Goal: Find specific page/section: Find specific page/section

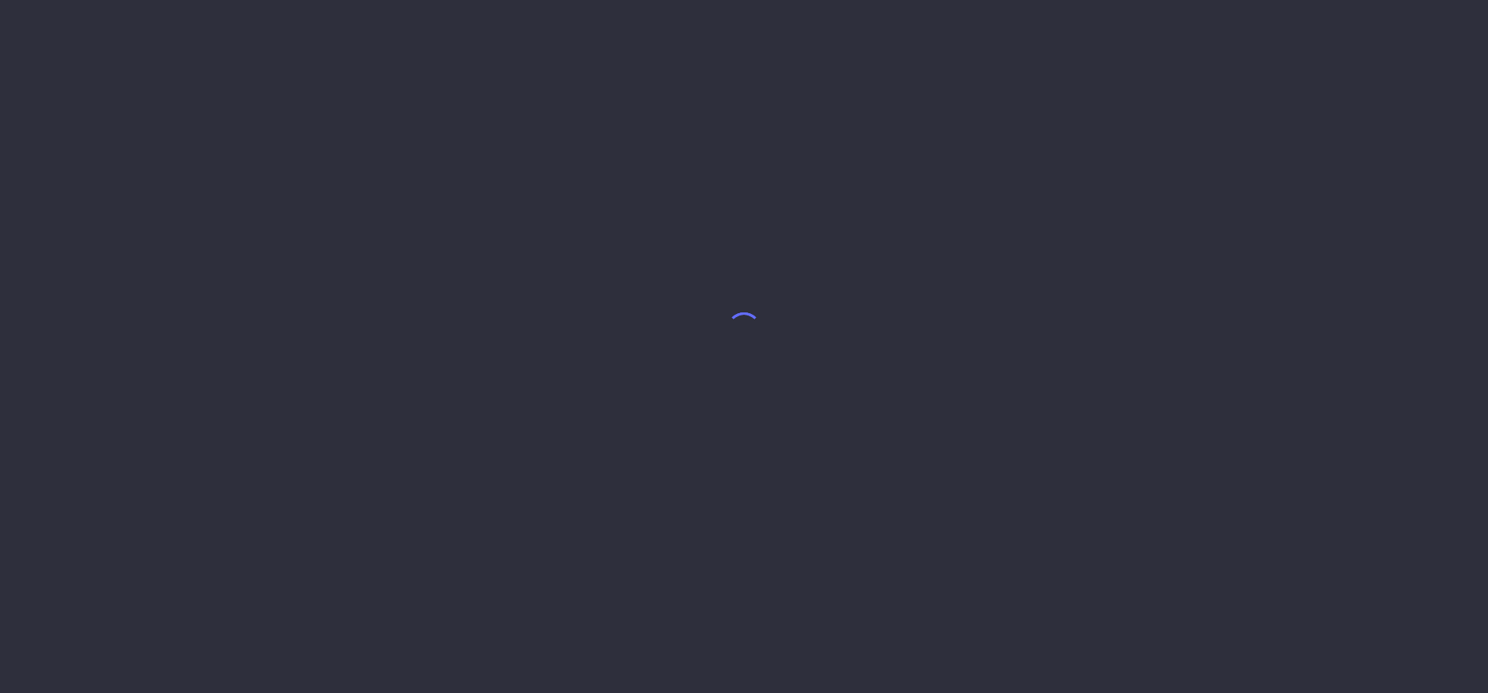
select select "7"
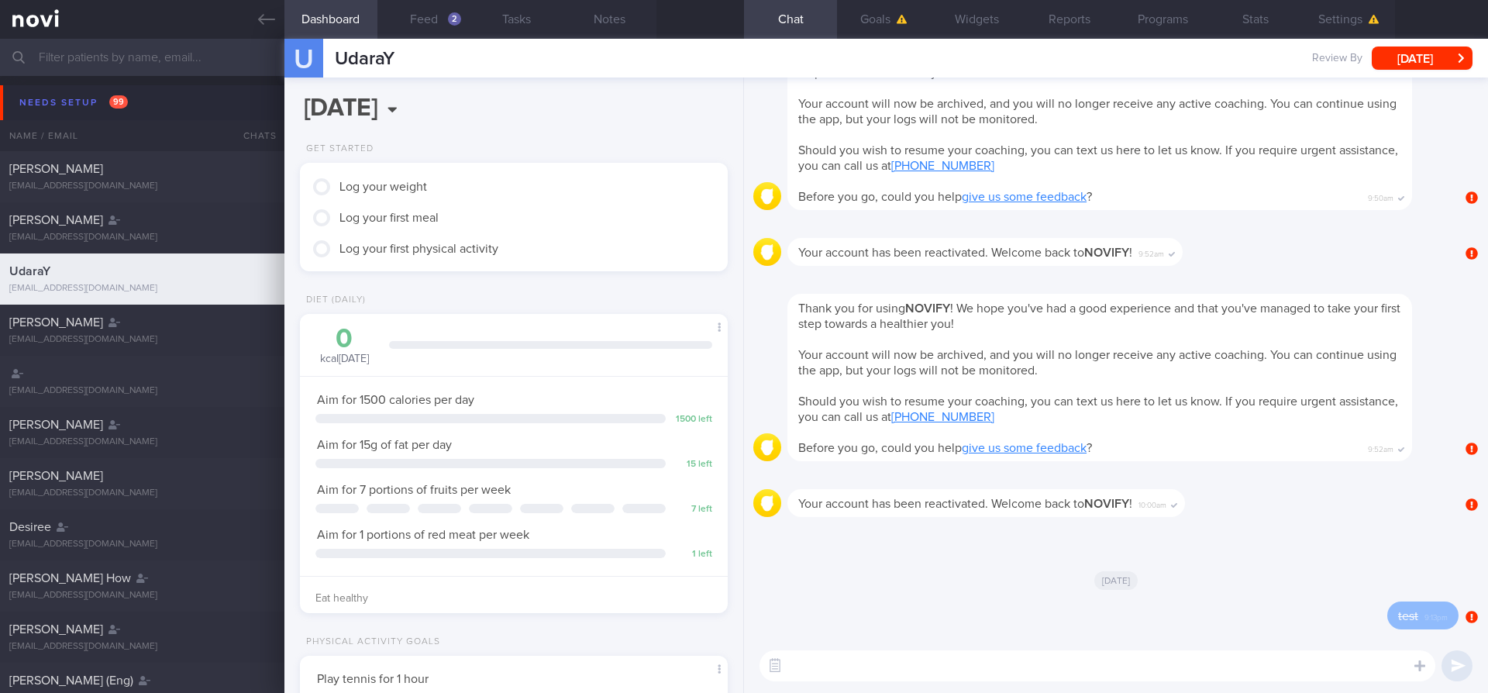
scroll to position [203, 407]
click at [862, 26] on button "Goals" at bounding box center [883, 19] width 93 height 39
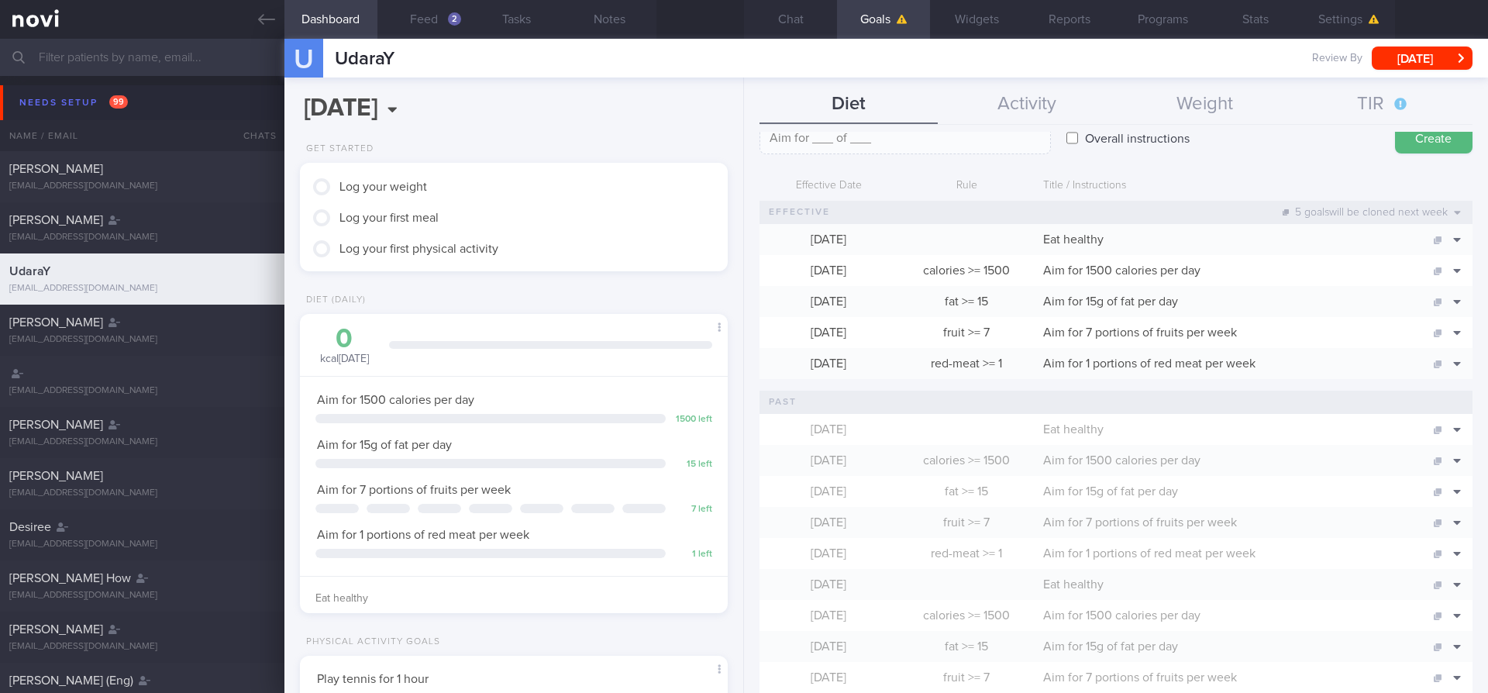
scroll to position [119, 0]
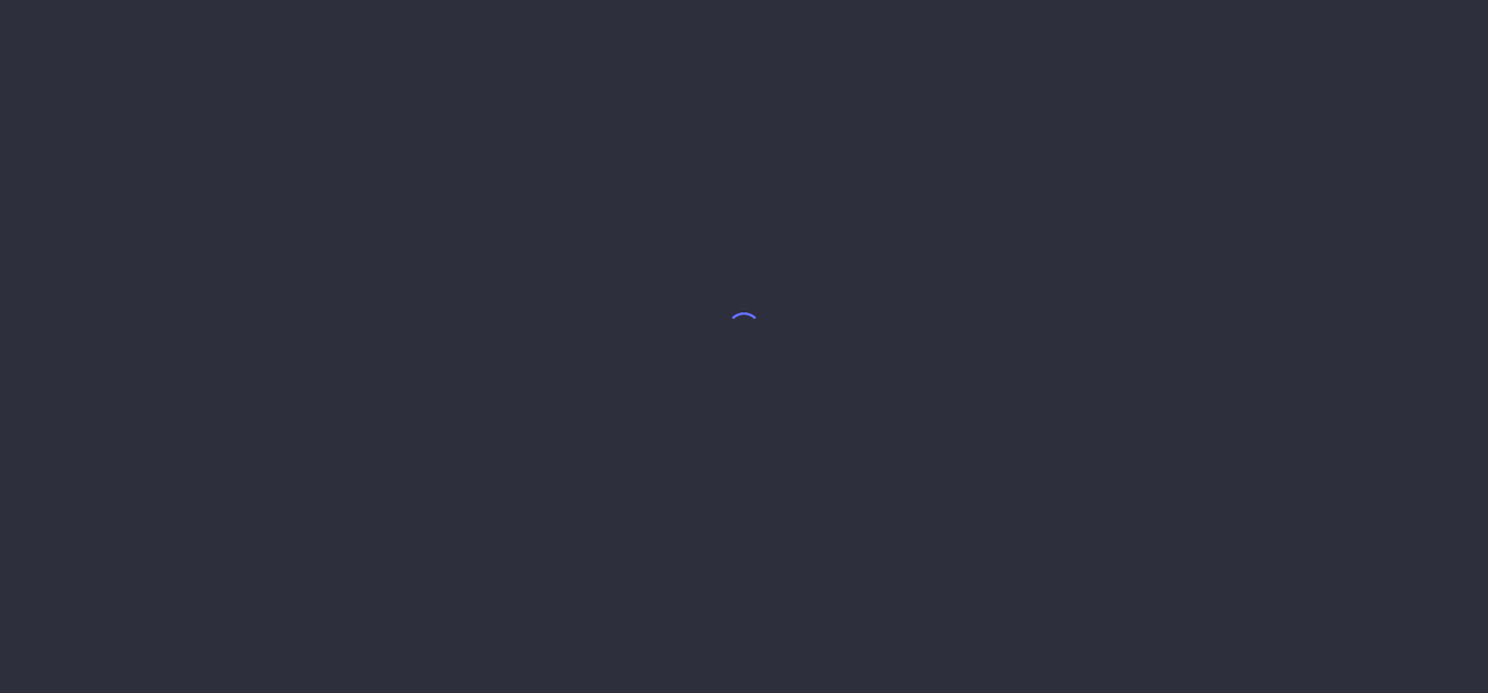
select select "8"
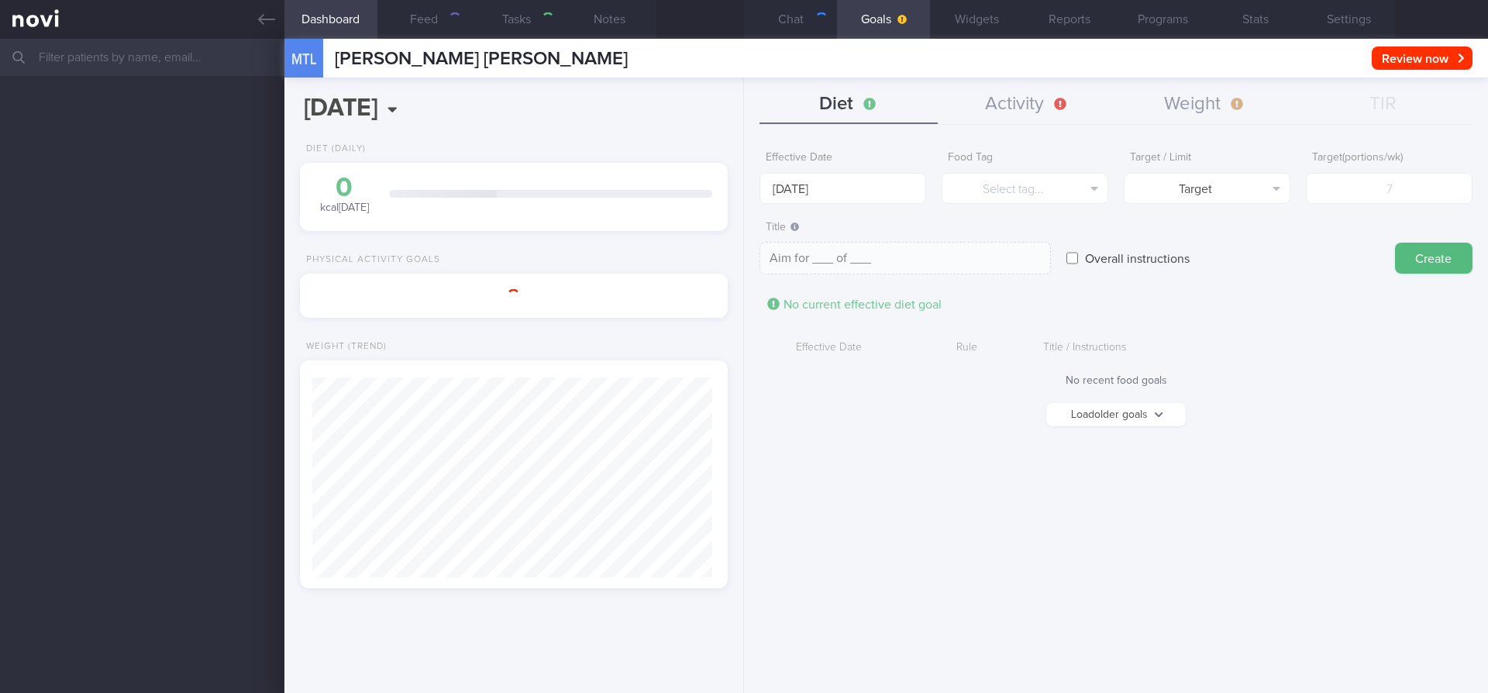
scroll to position [222, 401]
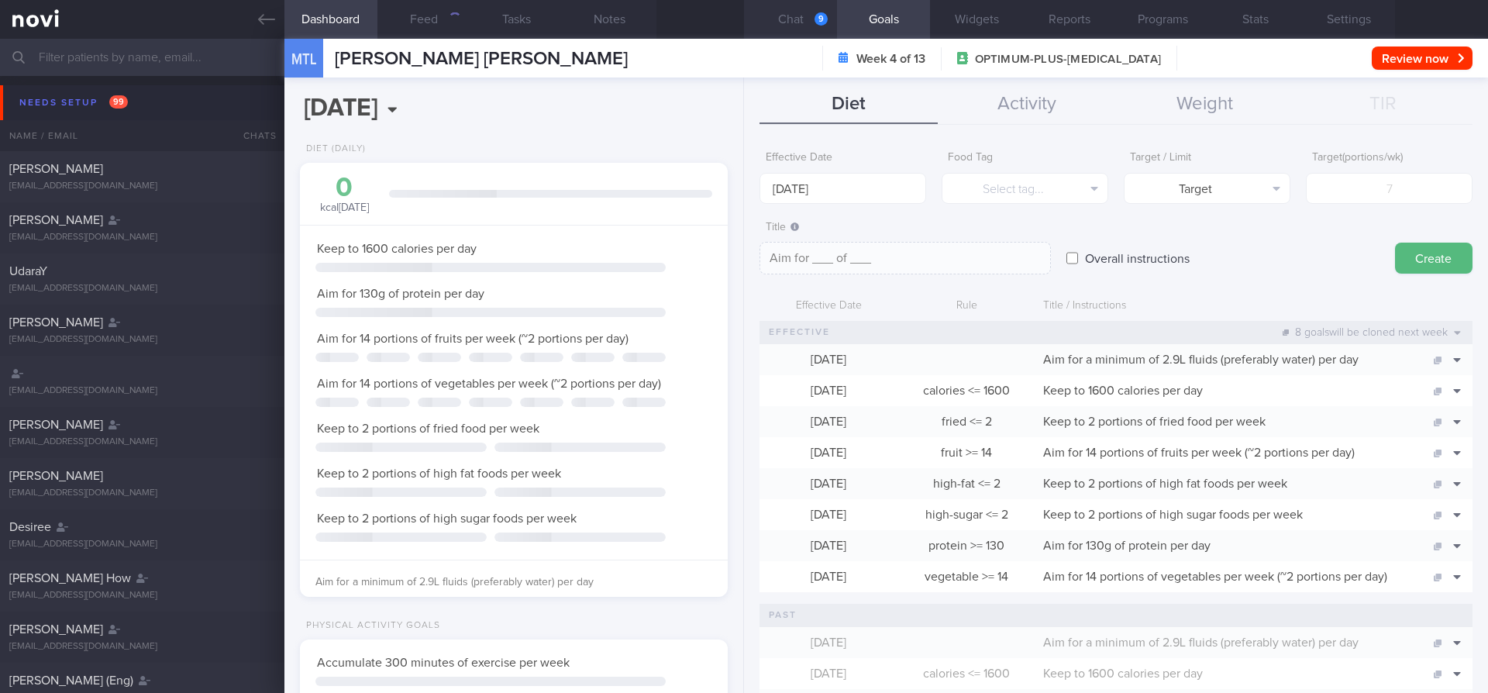
click at [807, 27] on button "Chat 9" at bounding box center [790, 19] width 93 height 39
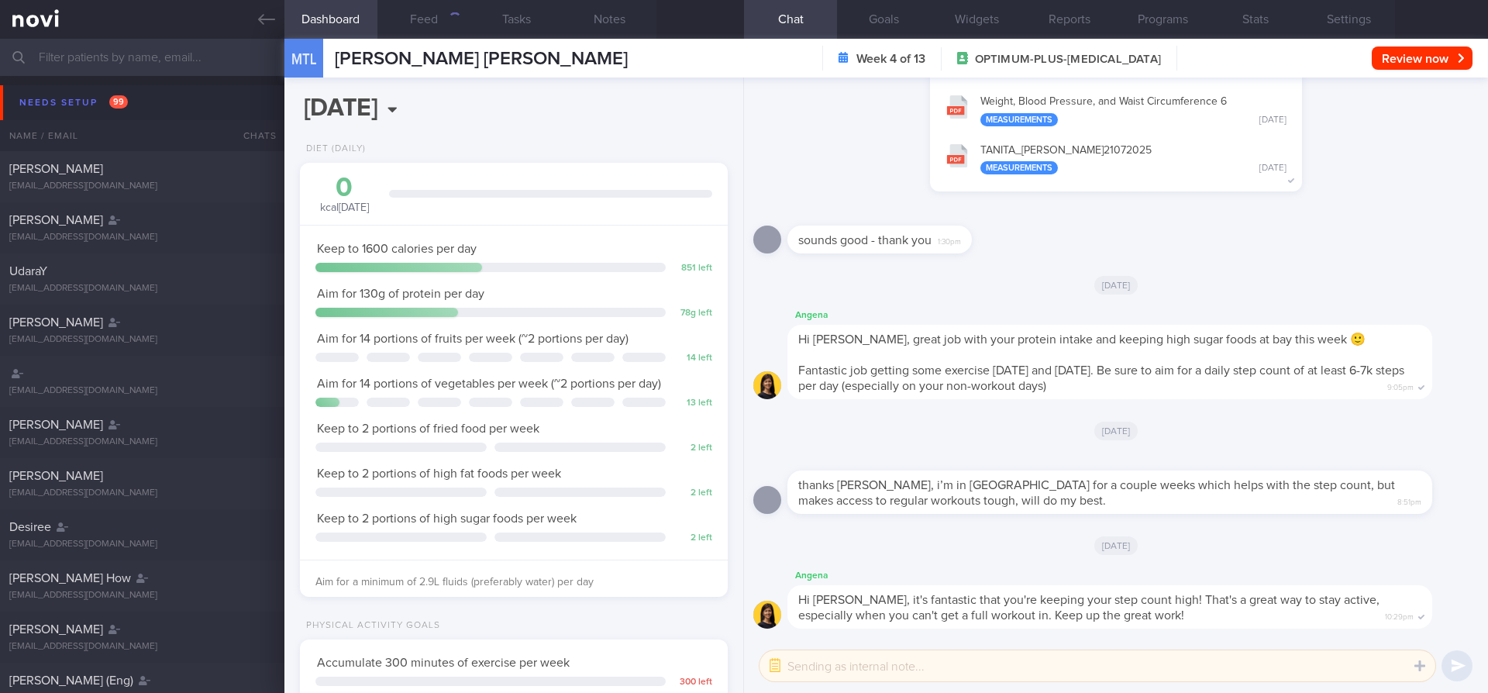
scroll to position [222, 401]
click at [209, 52] on input "text" at bounding box center [744, 57] width 1488 height 37
click at [260, 22] on icon at bounding box center [266, 19] width 17 height 17
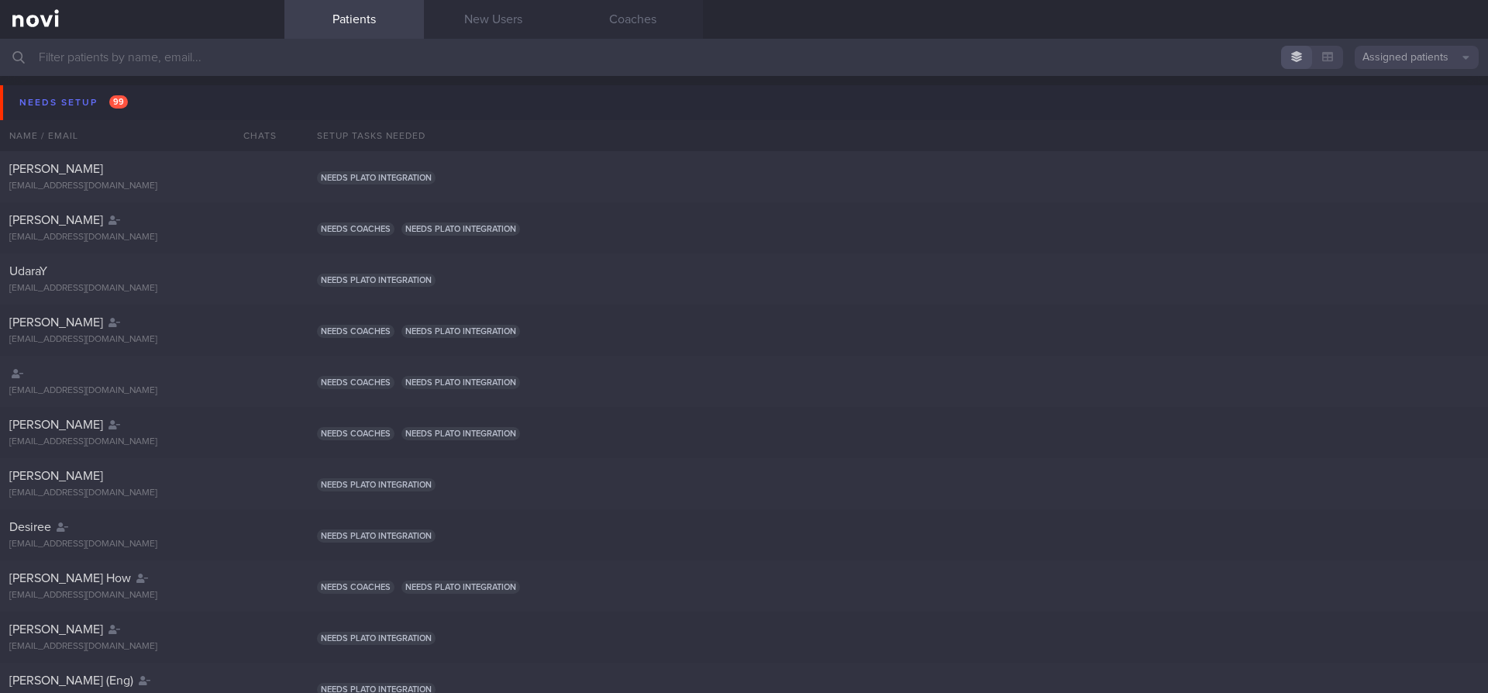
click at [1434, 50] on button "Assigned patients" at bounding box center [1417, 57] width 124 height 23
click at [1392, 114] on button "All active patients" at bounding box center [1417, 106] width 124 height 23
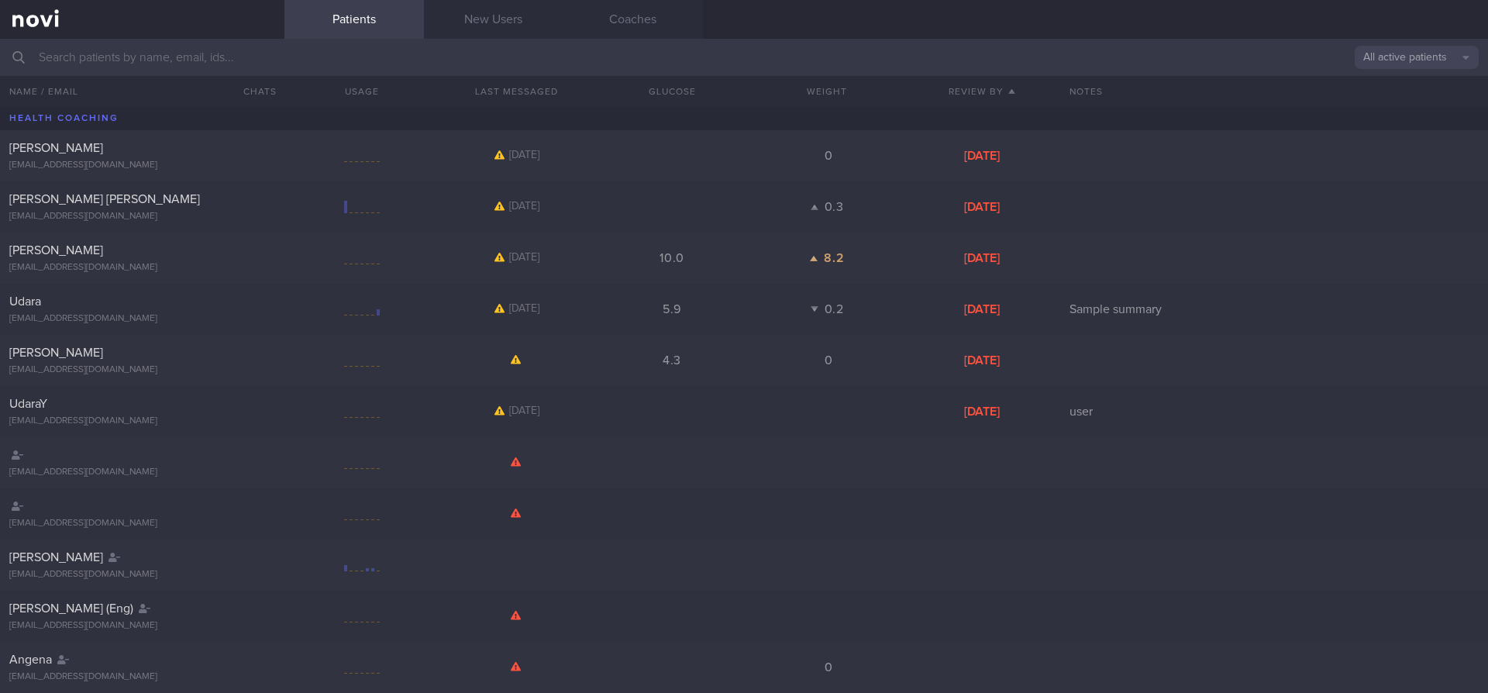
click at [525, 66] on input "text" at bounding box center [744, 57] width 1488 height 37
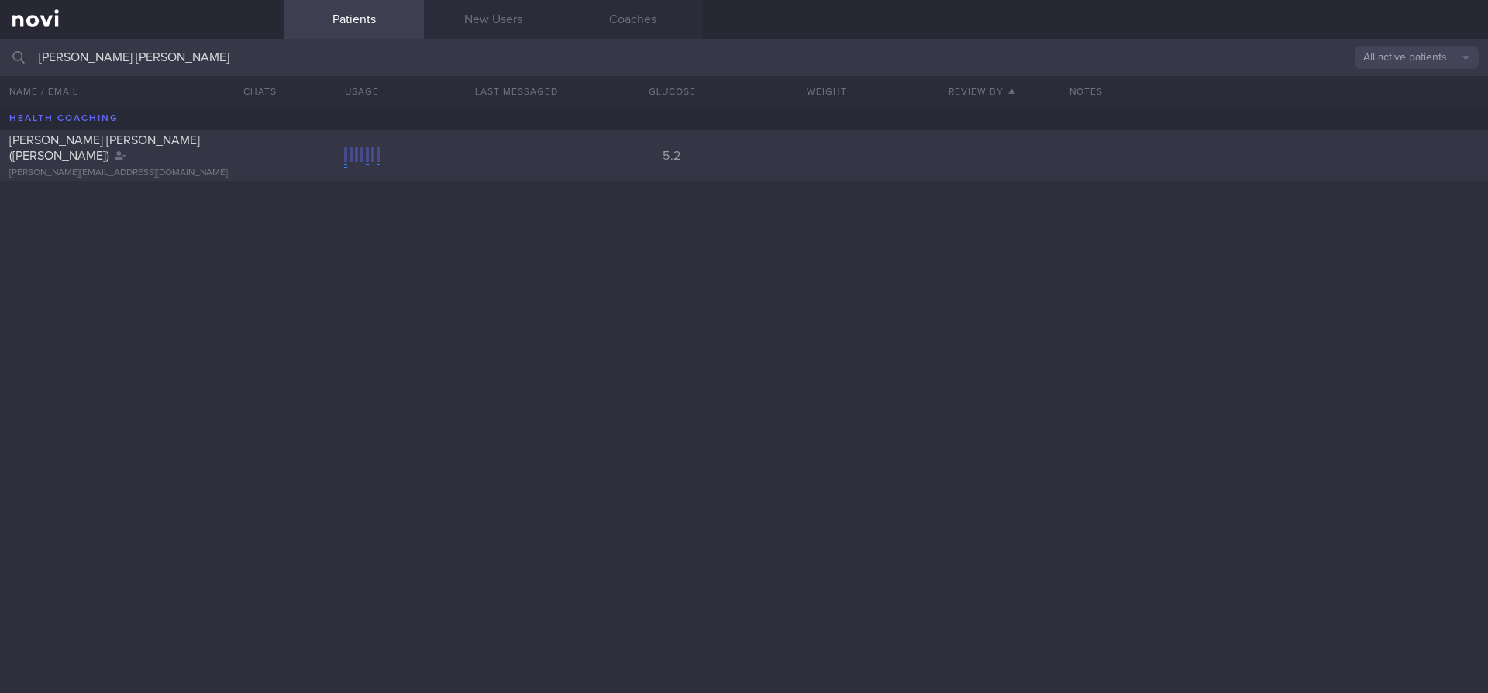
type input "CHAN CHOON HOCK"
click at [243, 141] on div at bounding box center [258, 137] width 34 height 9
select select "8"
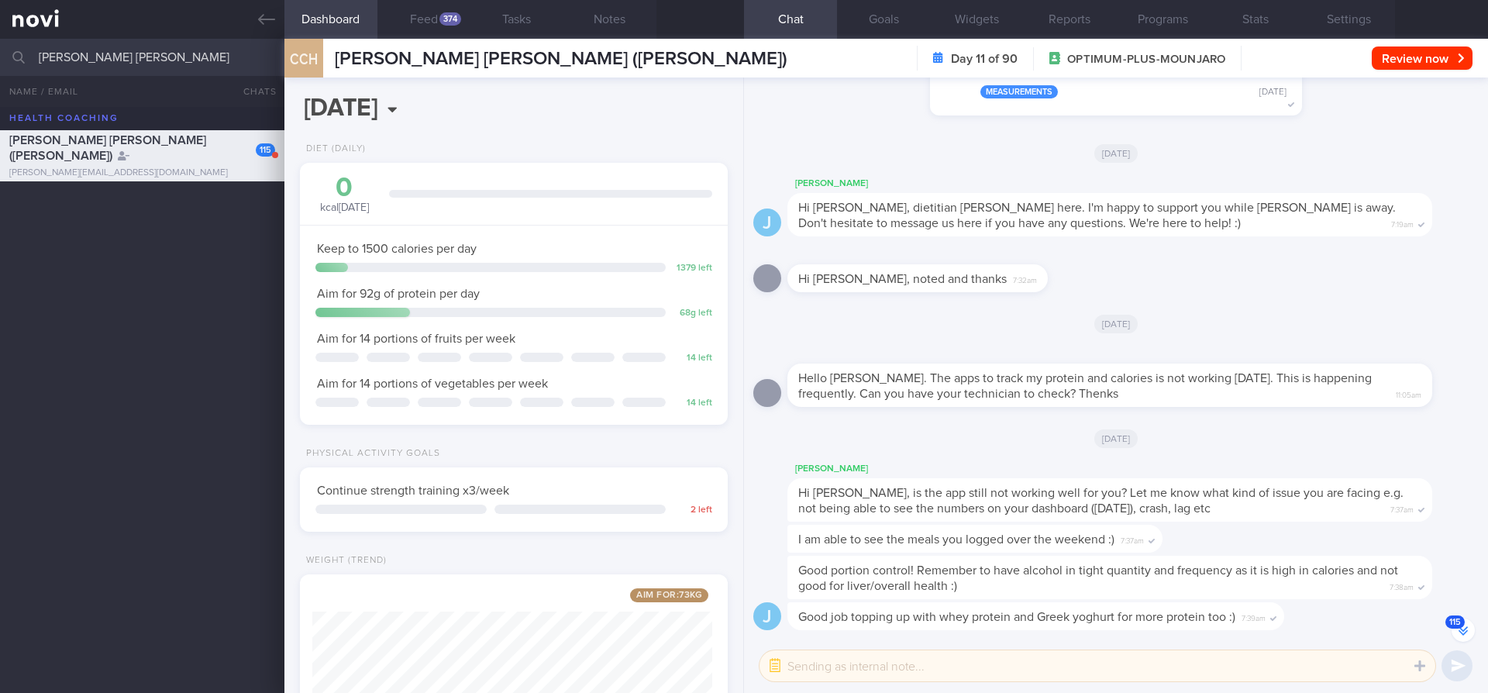
scroll to position [-356, 0]
